Goal: Obtain resource: Download file/media

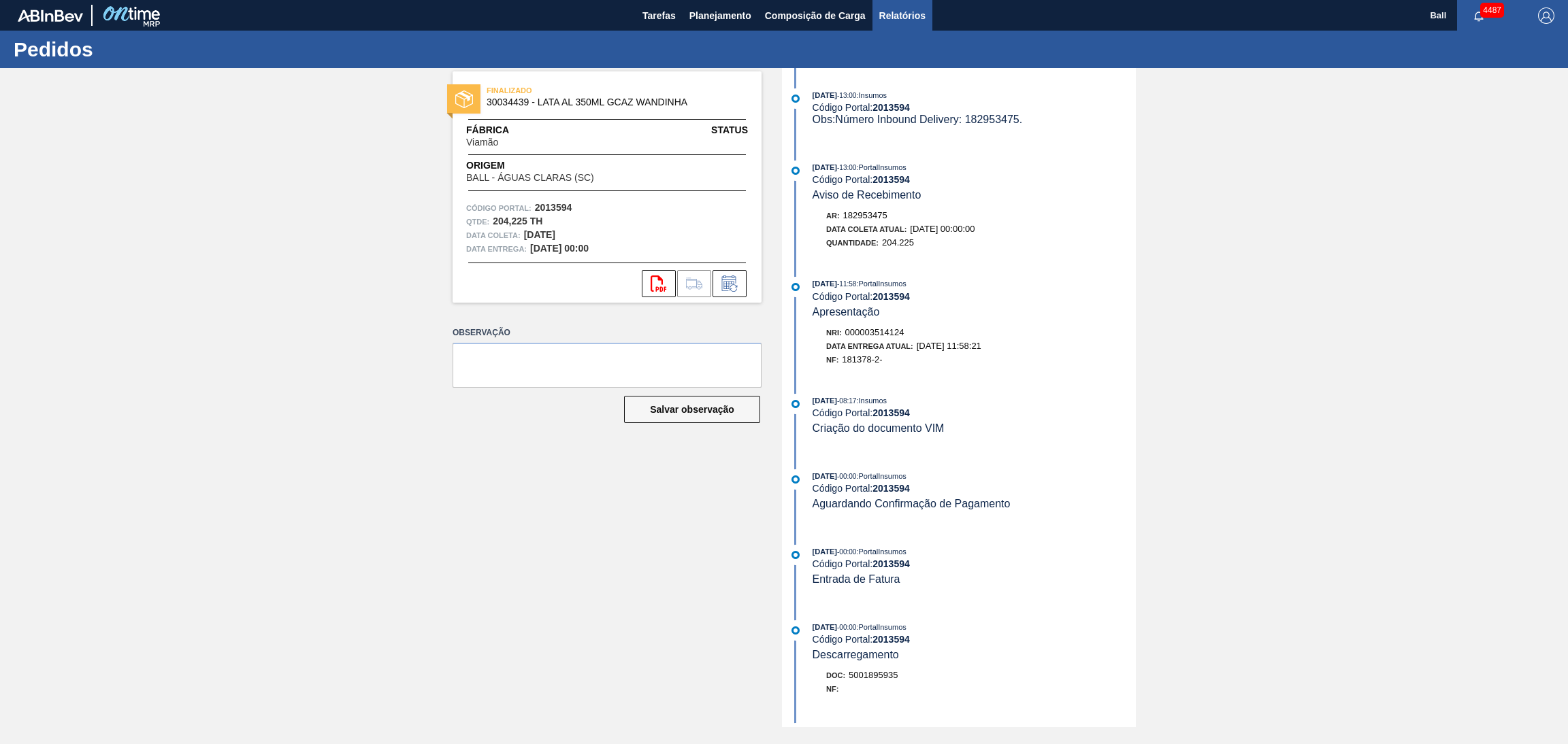
click at [922, 7] on span "Relatórios" at bounding box center [902, 15] width 47 height 16
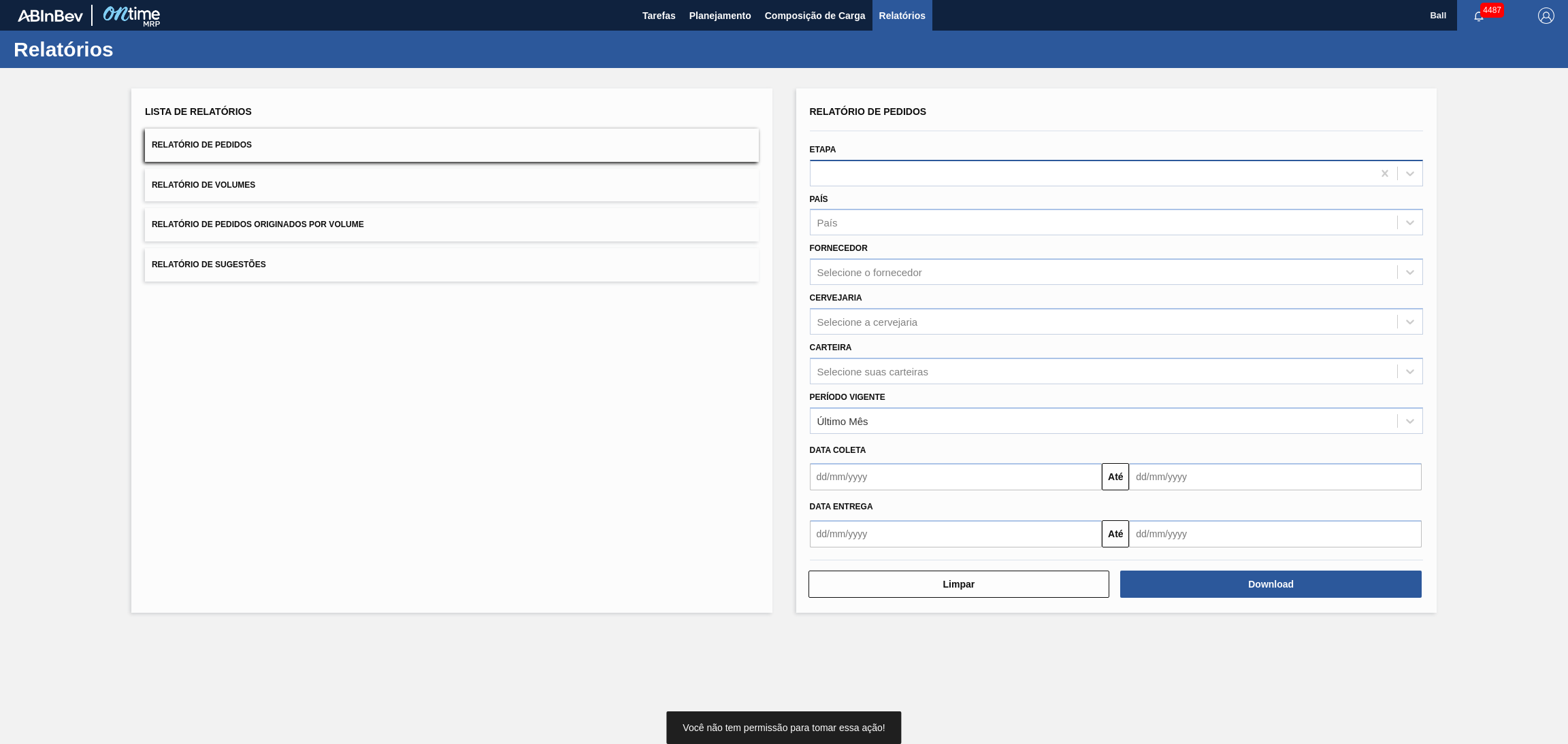
click at [879, 171] on div at bounding box center [1092, 173] width 563 height 20
click at [736, 506] on div "Lista de Relatórios Relatório de Pedidos Relatório de Volumes Relatório de Pedi…" at bounding box center [452, 351] width 641 height 525
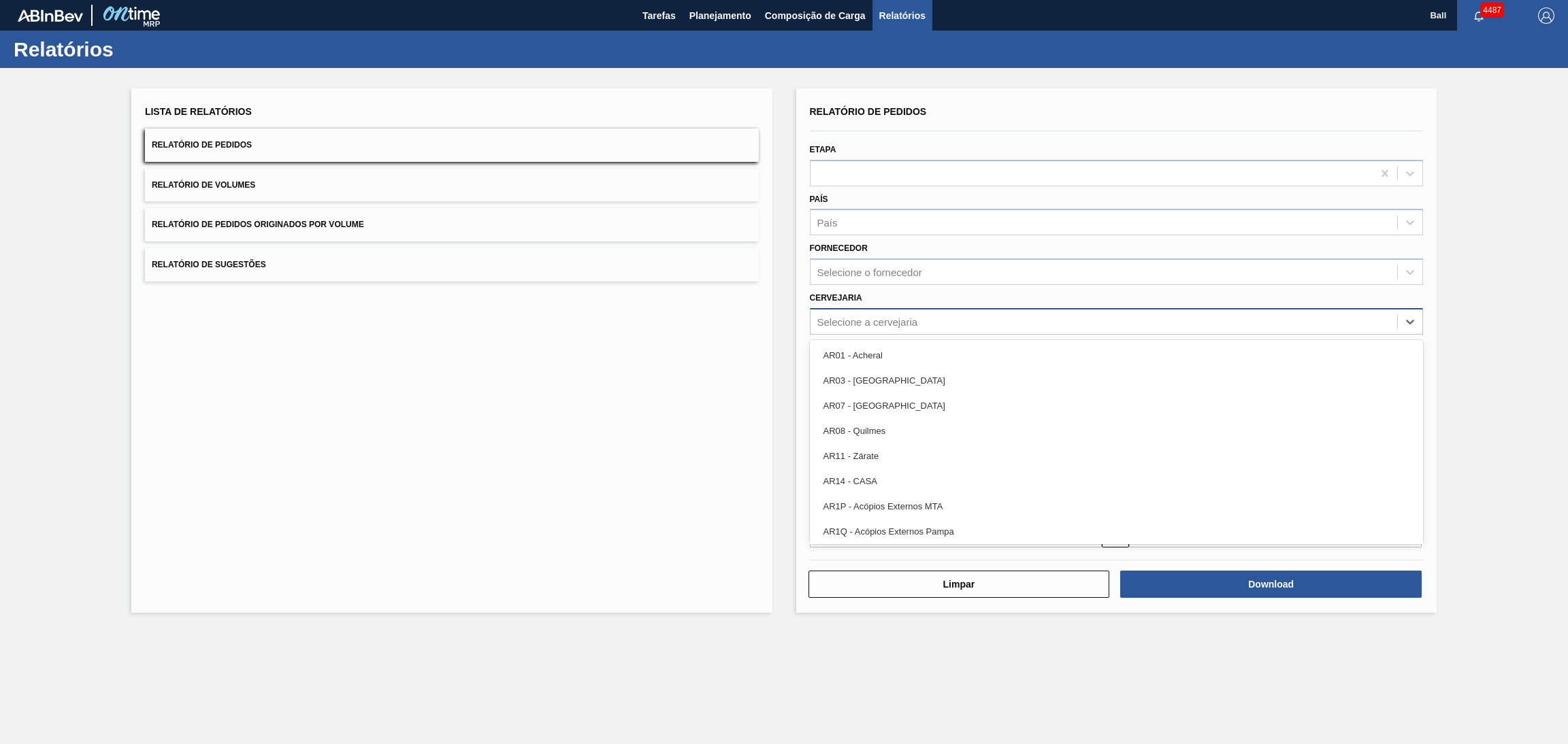
click at [900, 318] on div "Selecione a cervejaria" at bounding box center [868, 321] width 101 height 11
type input "agu"
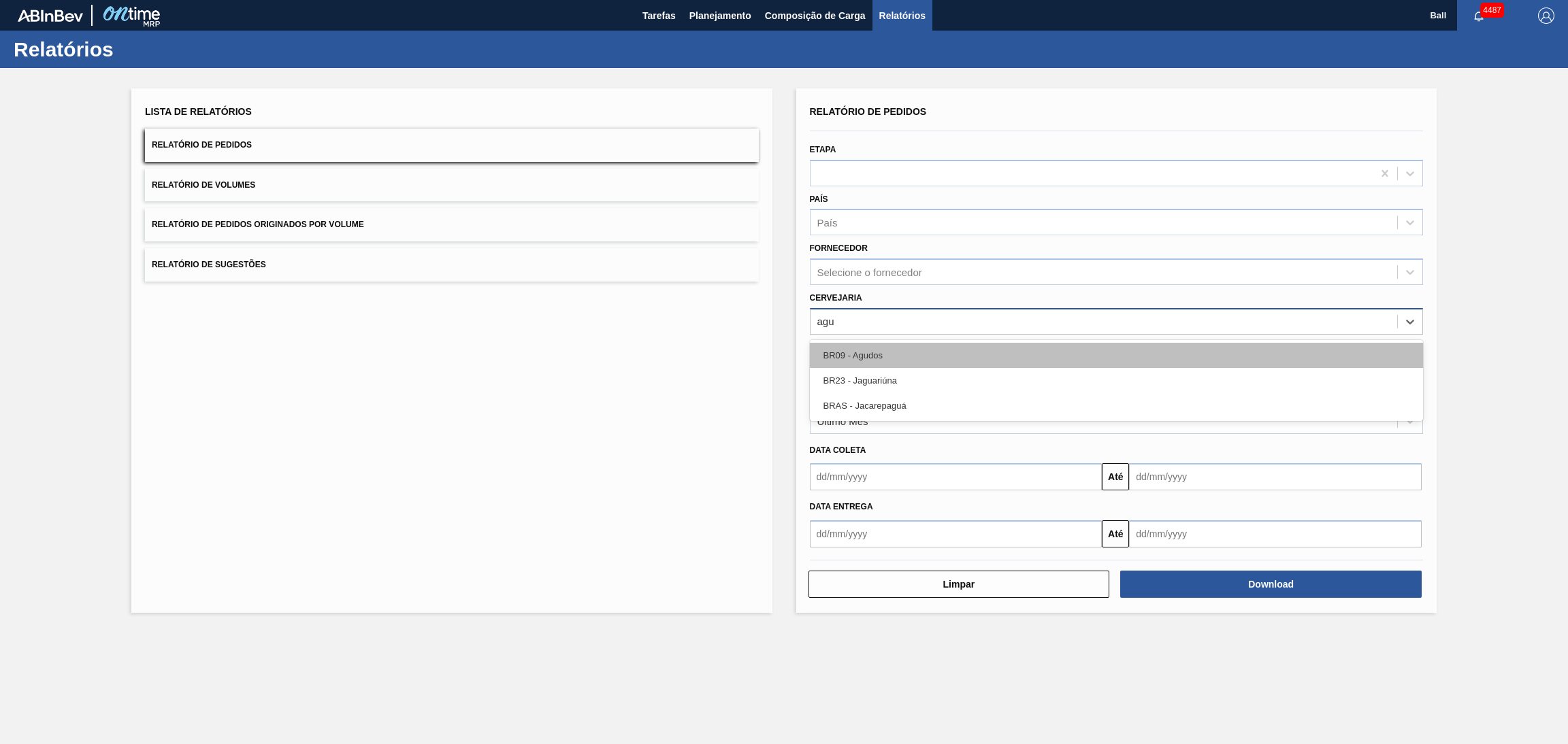
click at [901, 346] on div "BR09 - Agudos" at bounding box center [1116, 355] width 614 height 25
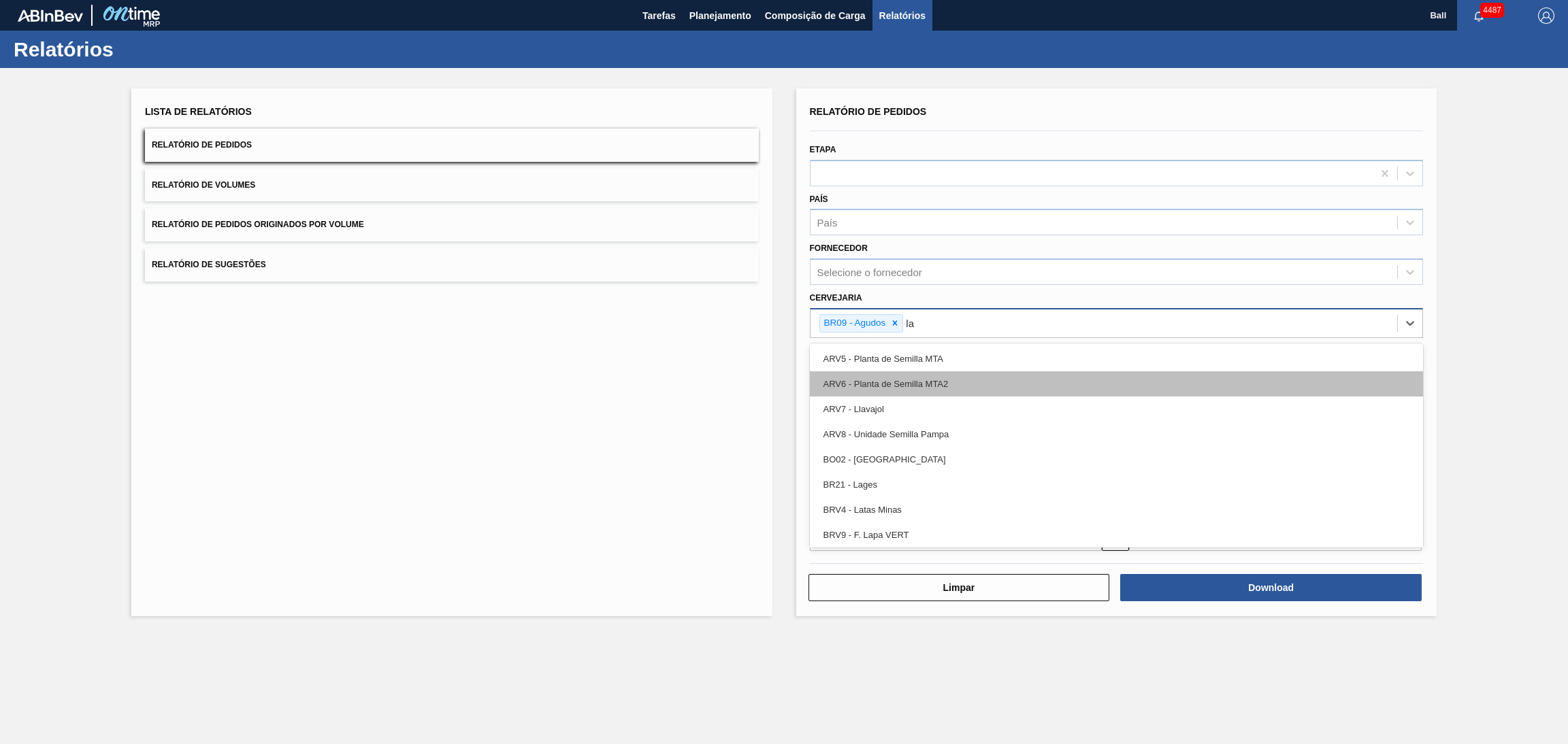
type input "lag"
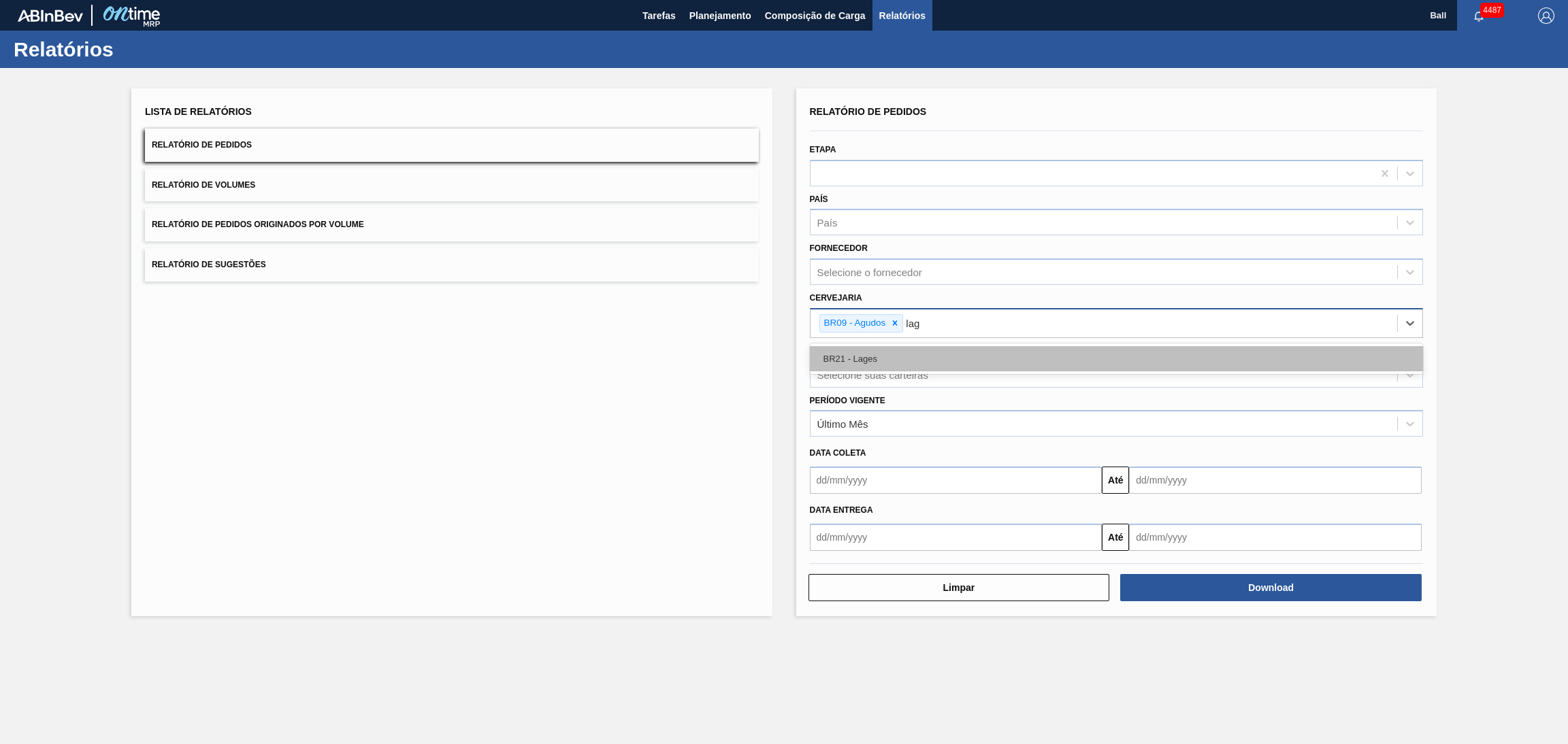
click at [897, 362] on div "BR21 - Lages" at bounding box center [1116, 358] width 614 height 25
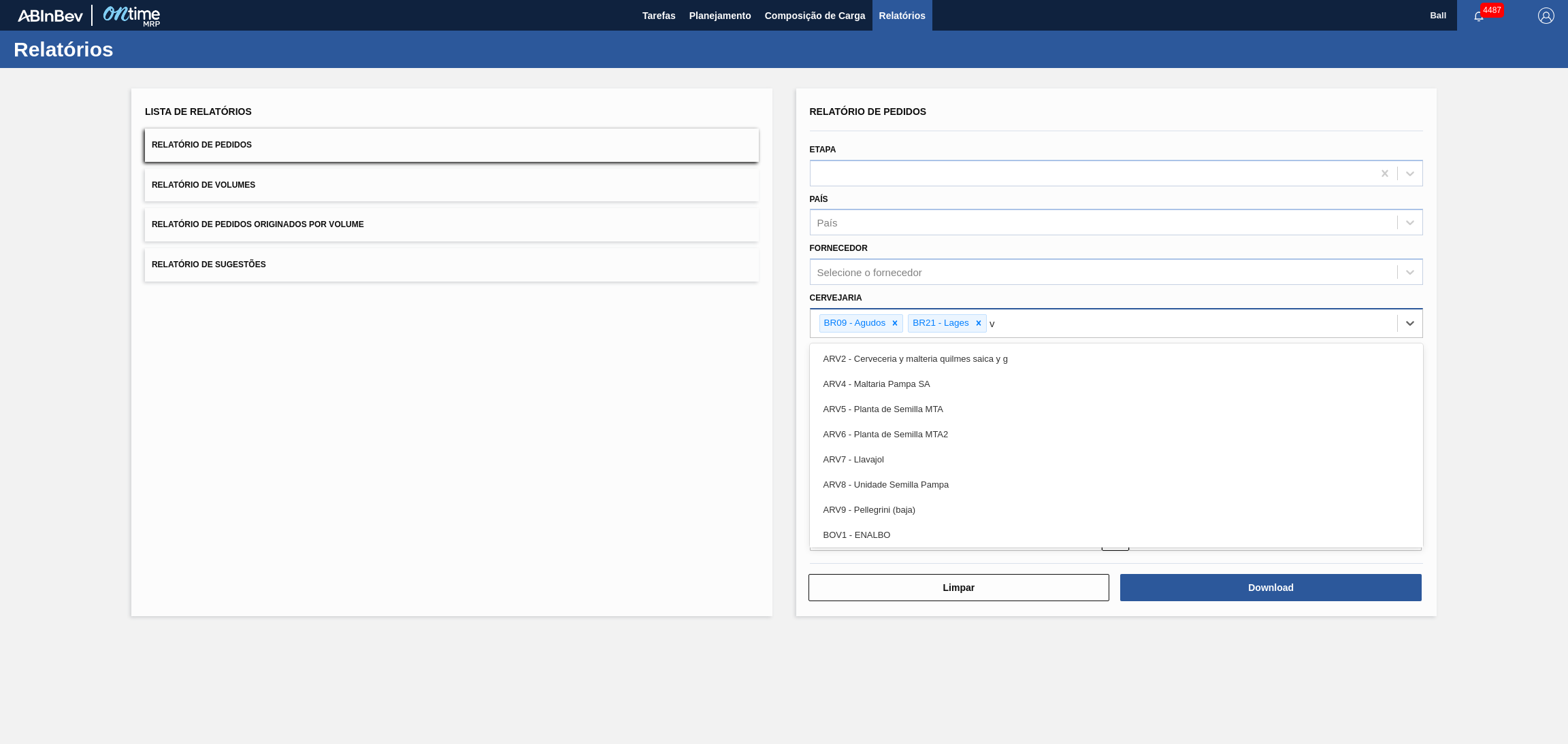
type input "vi"
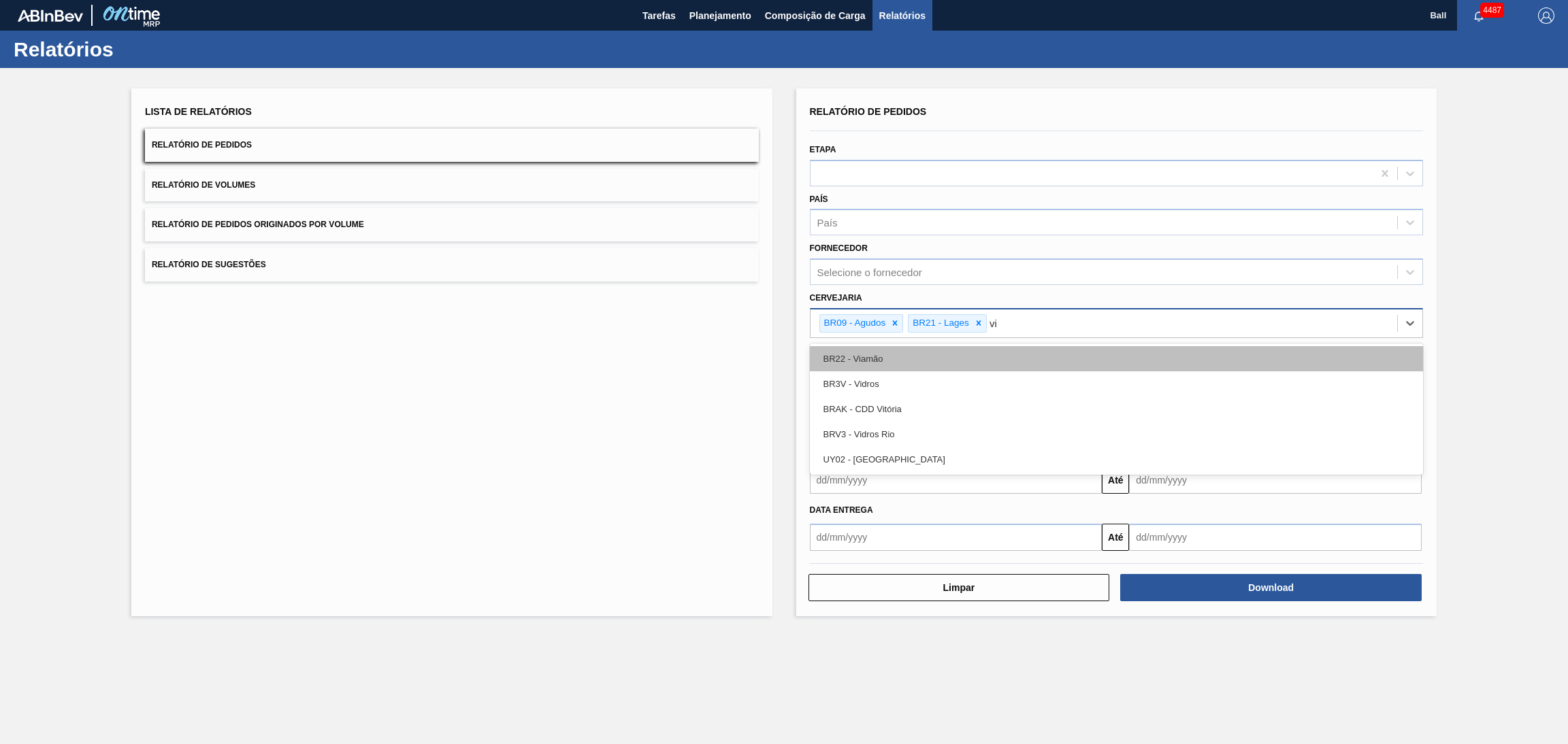
click at [897, 363] on div "BR22 - Viamão" at bounding box center [1116, 358] width 614 height 25
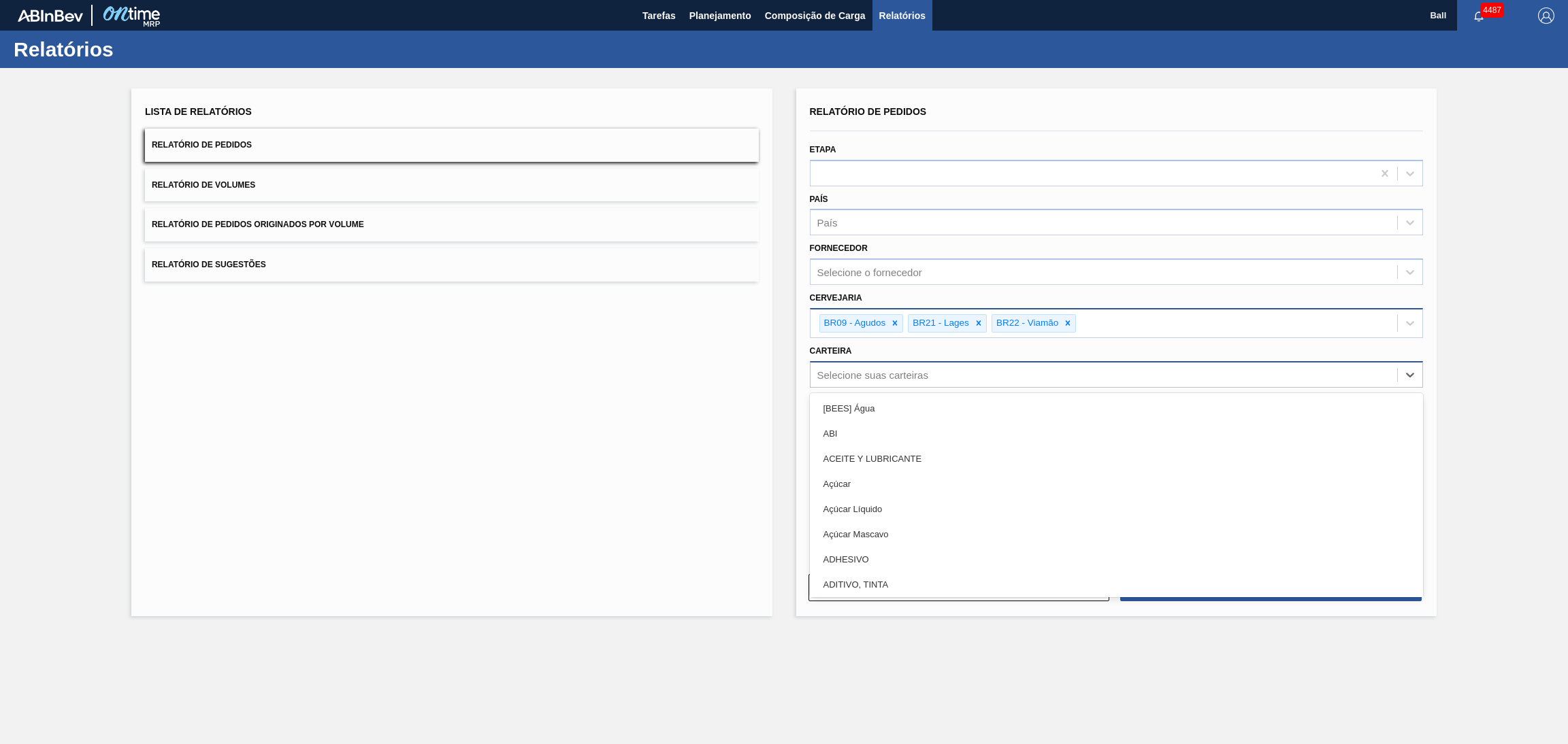
click at [888, 377] on div "Selecione suas carteiras" at bounding box center [872, 374] width 111 height 11
type input "lat"
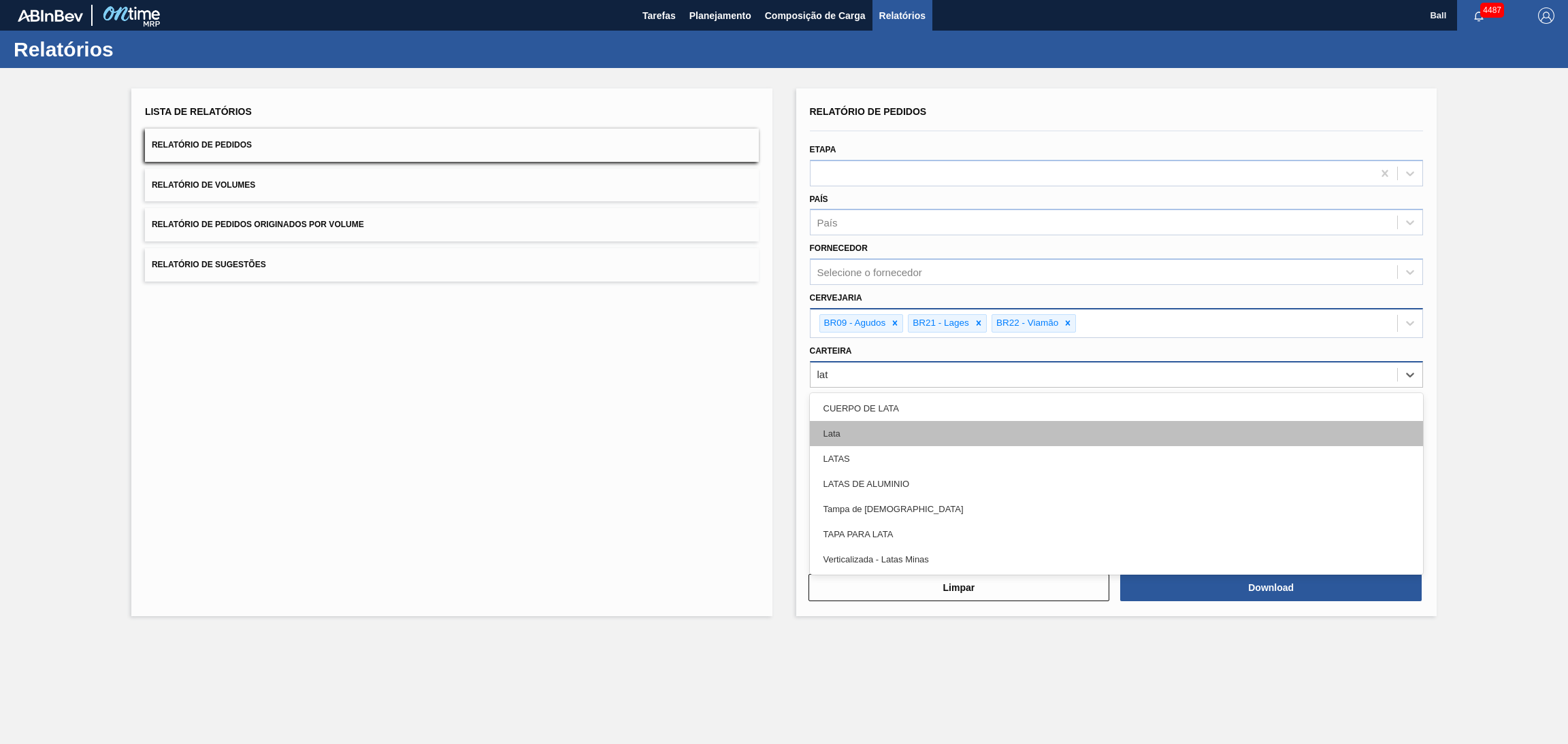
click at [883, 426] on div "Lata" at bounding box center [1116, 433] width 614 height 25
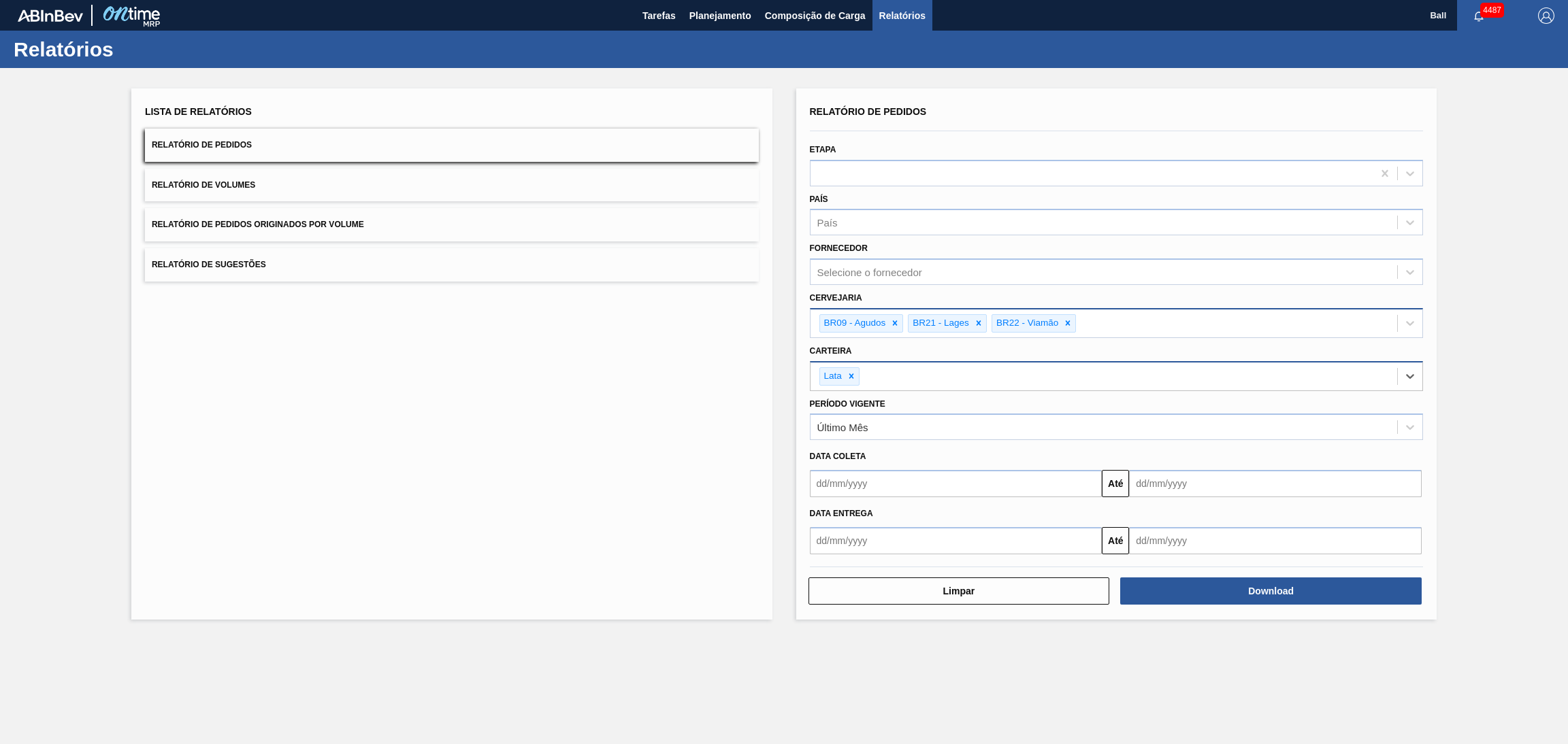
click at [1237, 605] on div "Relatório de Pedidos Etapa País País Fornecedor Selecione o fornecedor Cervejar…" at bounding box center [1116, 354] width 641 height 531
click at [1236, 603] on div "Download" at bounding box center [1272, 591] width 312 height 30
click at [1238, 594] on button "Download" at bounding box center [1270, 591] width 302 height 27
click at [713, 14] on span "Planejamento" at bounding box center [720, 15] width 62 height 16
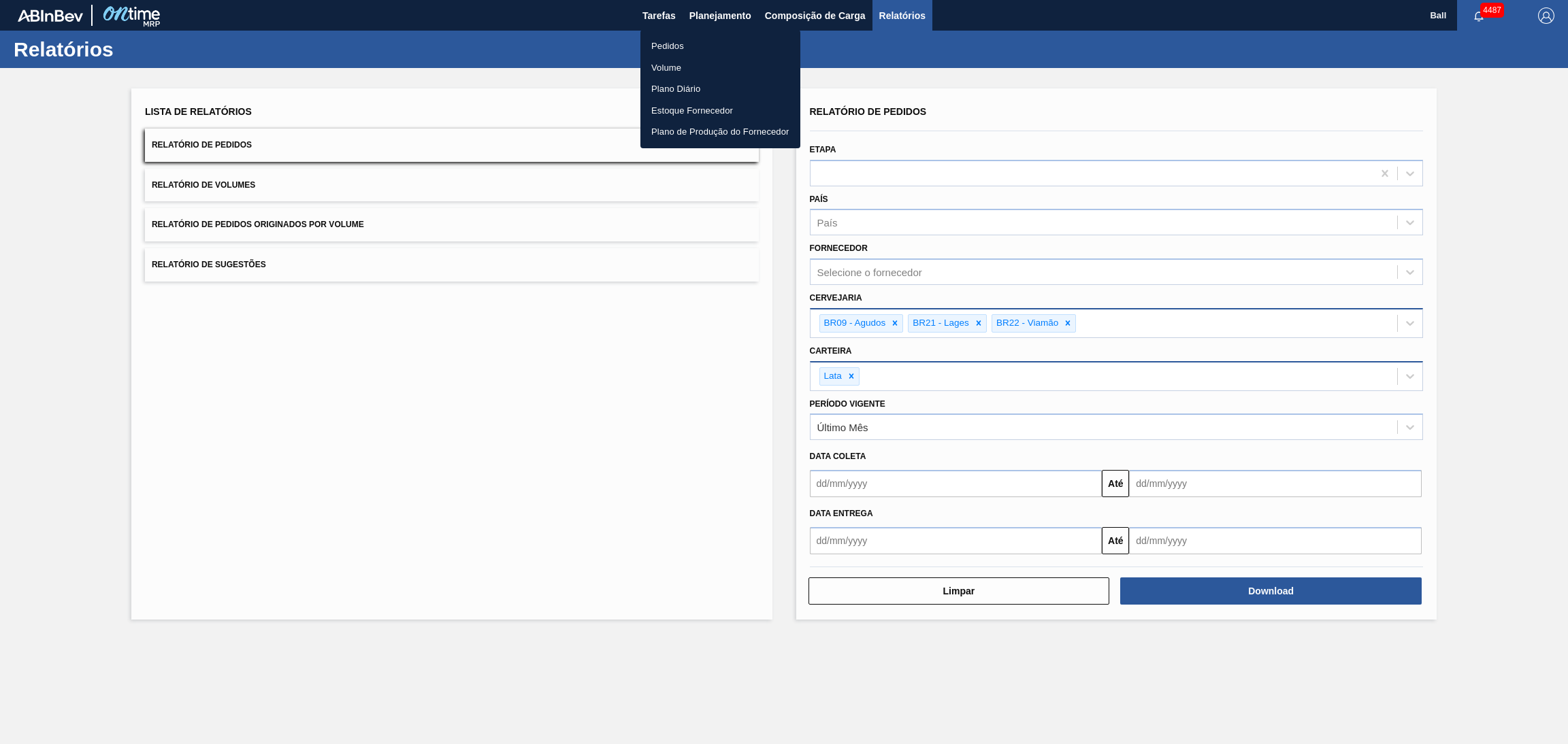
click at [691, 51] on li "Pedidos" at bounding box center [720, 46] width 160 height 21
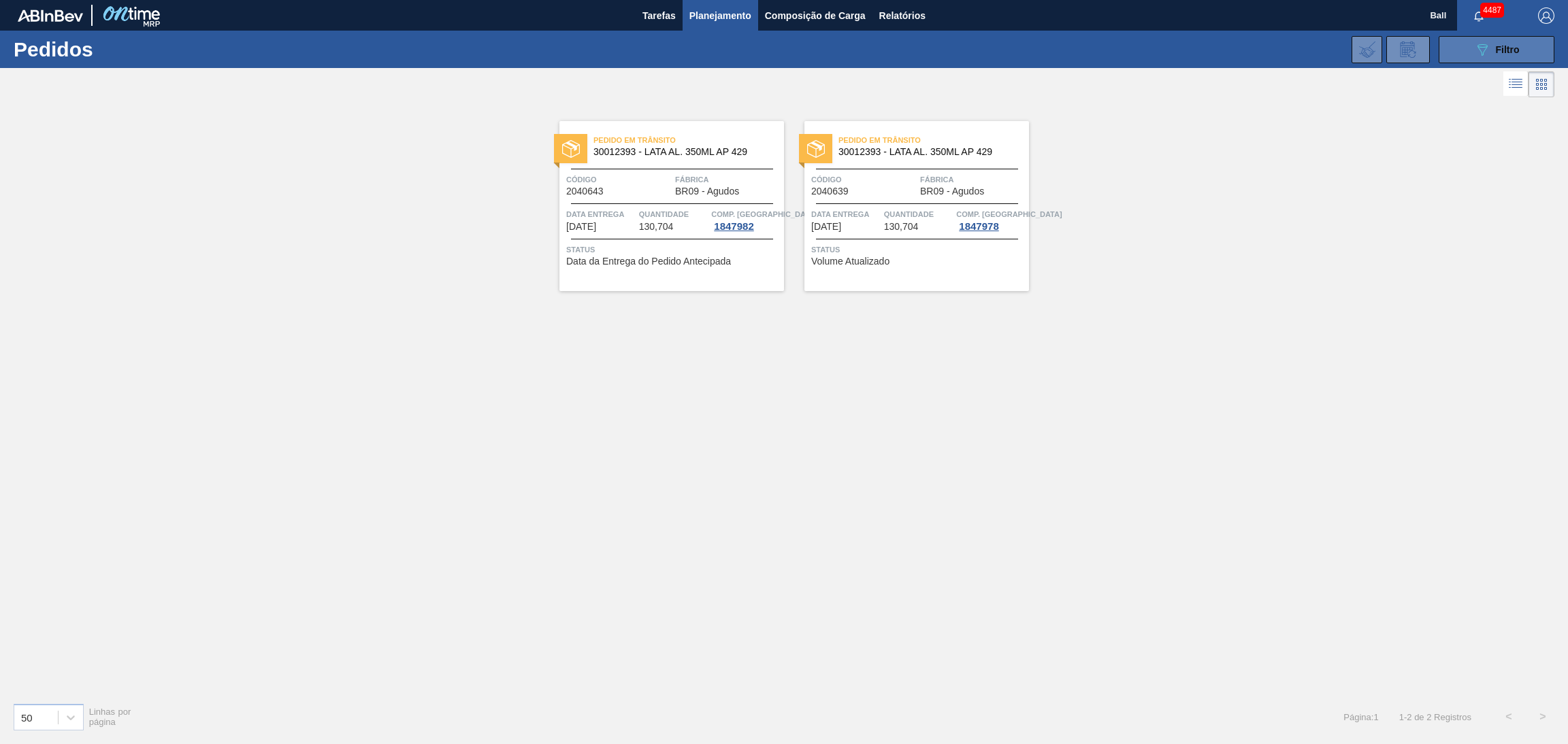
click at [1469, 57] on button "089F7B8B-B2A5-4AFE-B5C0-19BA573D28AC Filtro" at bounding box center [1496, 49] width 116 height 27
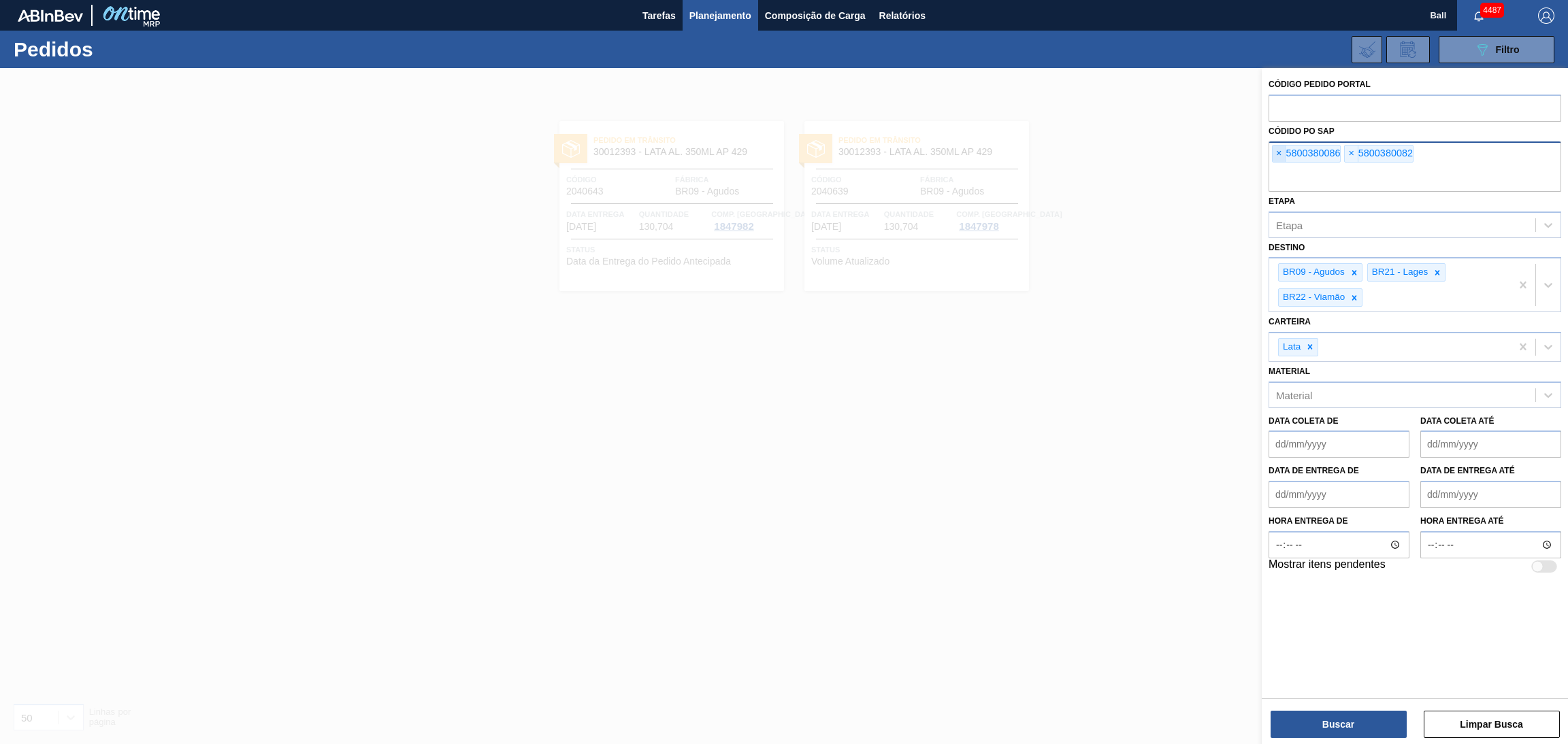
click at [1280, 148] on span "×" at bounding box center [1279, 153] width 13 height 16
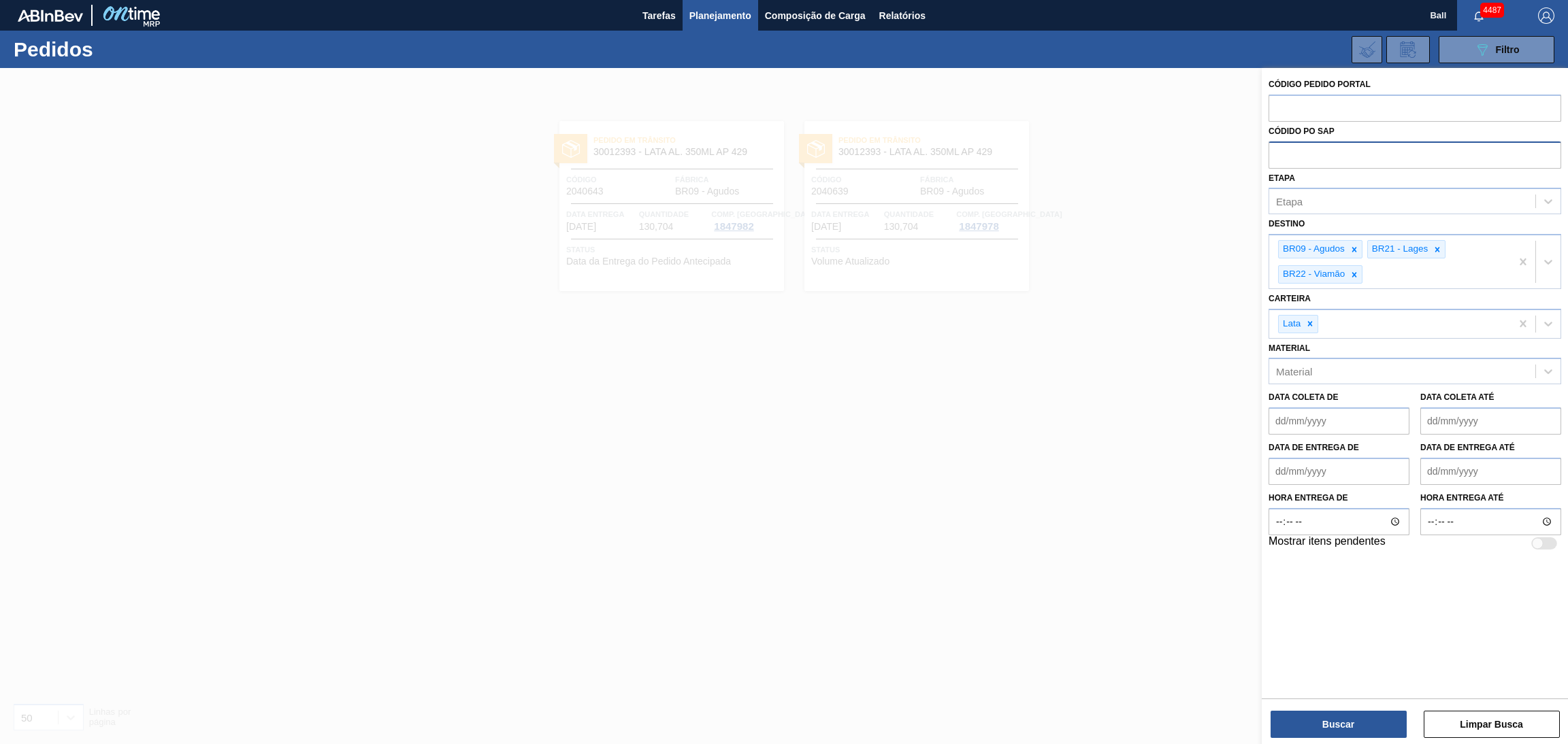
paste input "5800369564"
type input "5800369564"
click at [1321, 716] on button "Buscar" at bounding box center [1338, 723] width 136 height 27
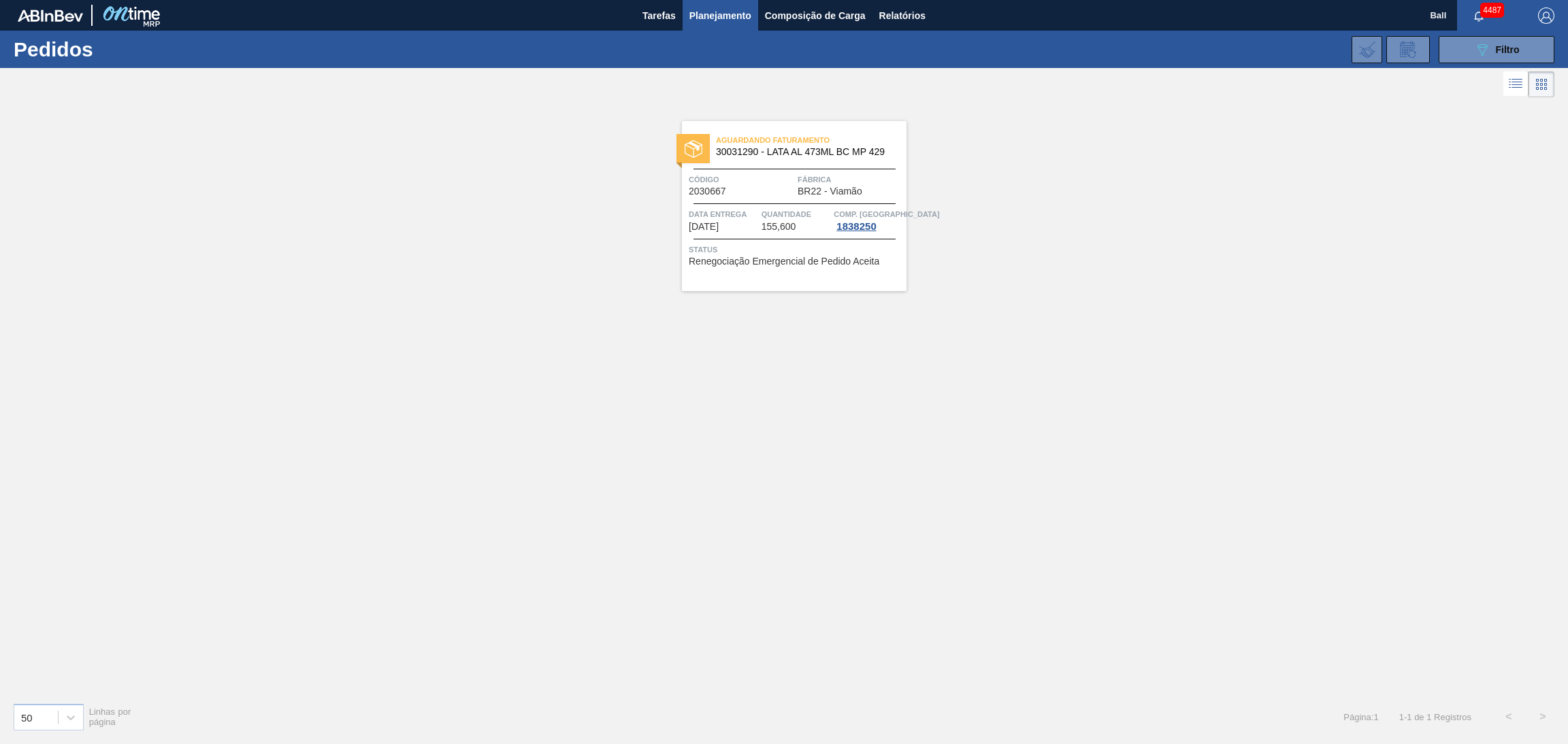
click at [801, 220] on span "Quantidade" at bounding box center [796, 214] width 69 height 14
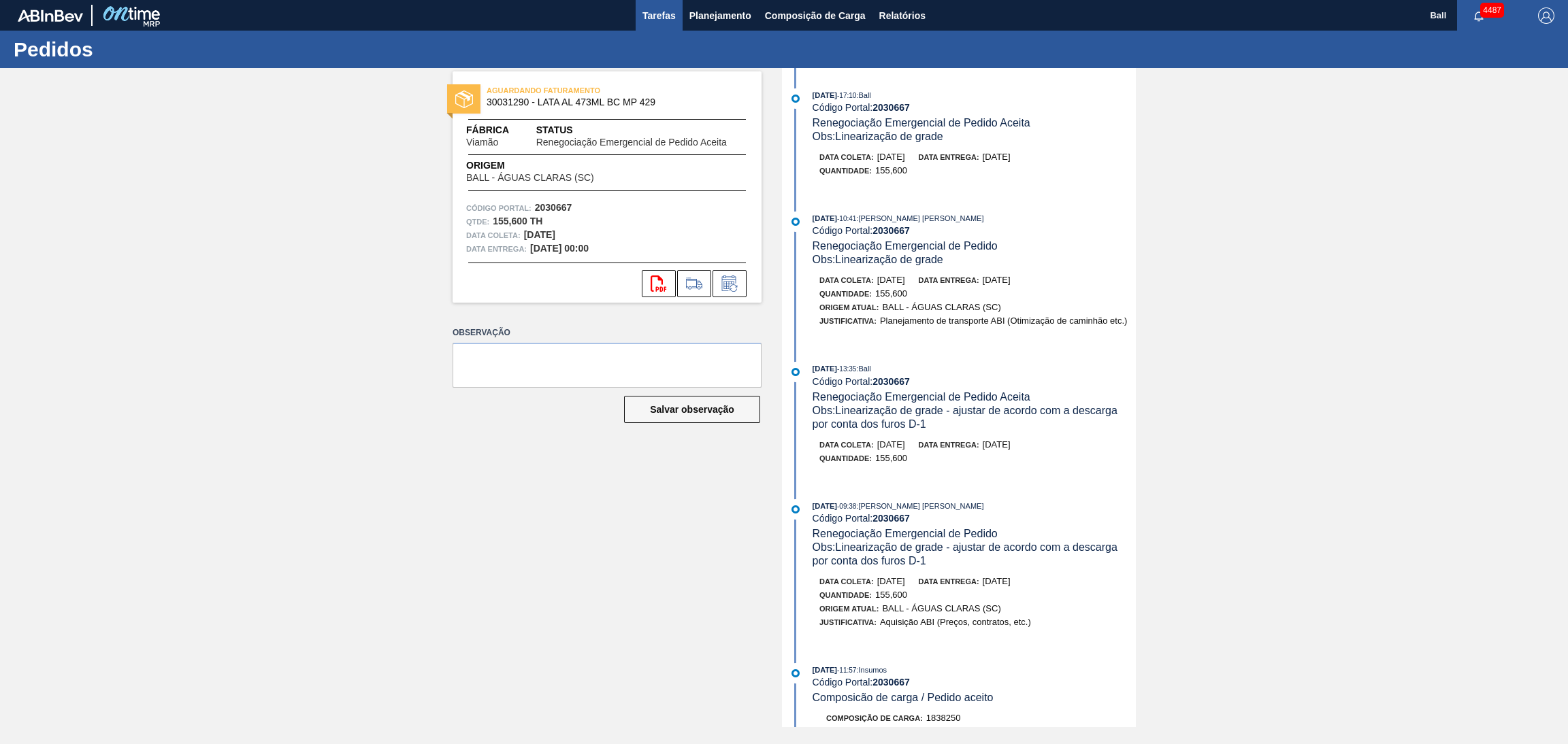
click at [656, 16] on span "Tarefas" at bounding box center [659, 15] width 34 height 16
